Goal: Task Accomplishment & Management: Manage account settings

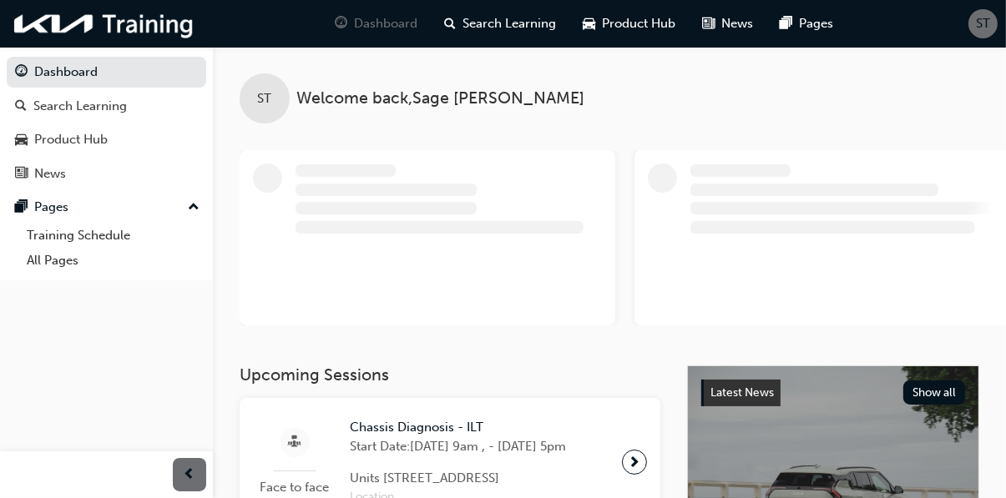
click at [983, 23] on span "ST" at bounding box center [983, 23] width 14 height 19
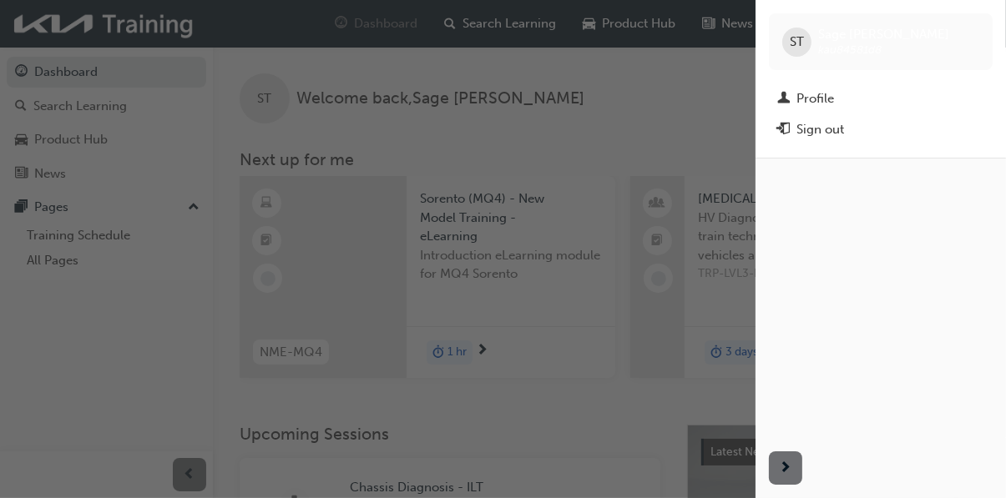
click at [820, 137] on div "Sign out" at bounding box center [820, 129] width 48 height 19
